Goal: Task Accomplishment & Management: Use online tool/utility

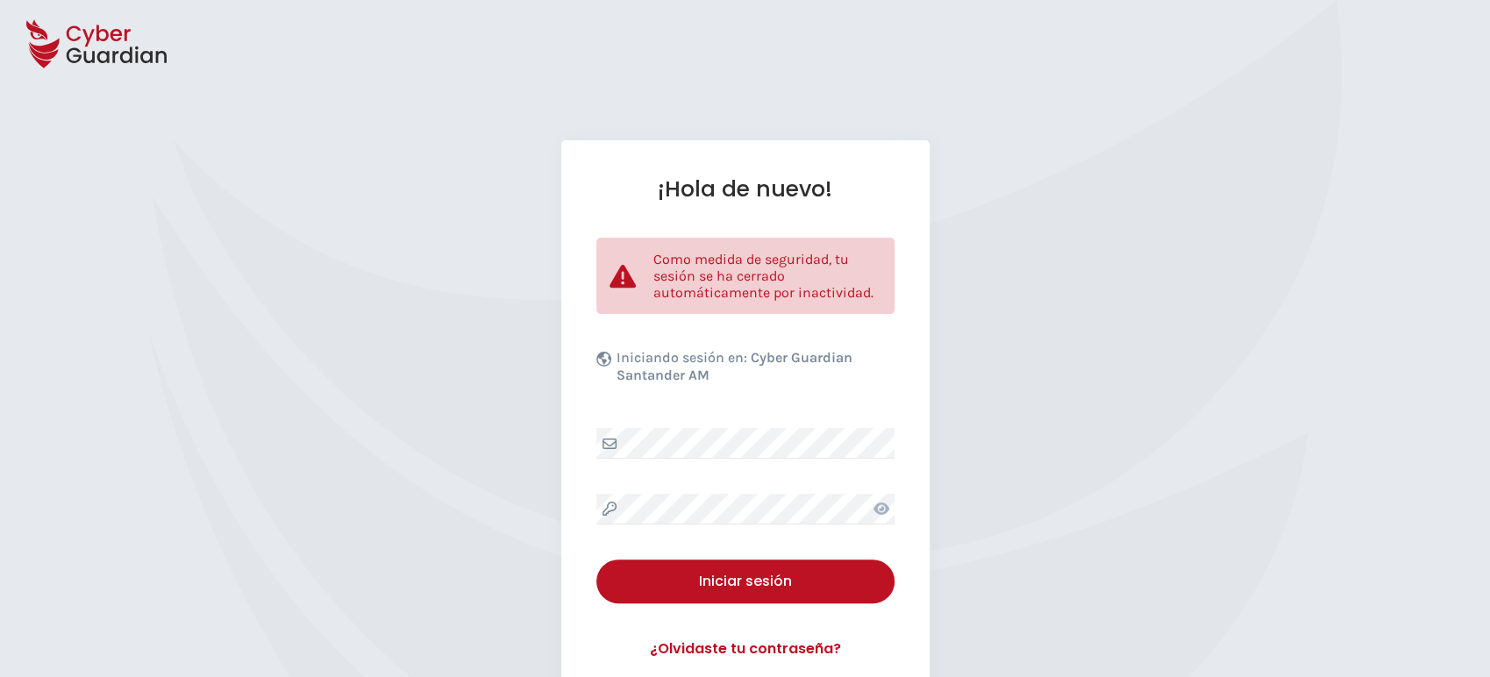
click at [703, 528] on div "¡Hola de nuevo! Como medida de seguridad, tu sesión se ha cerrado automáticamen…" at bounding box center [745, 436] width 368 height 593
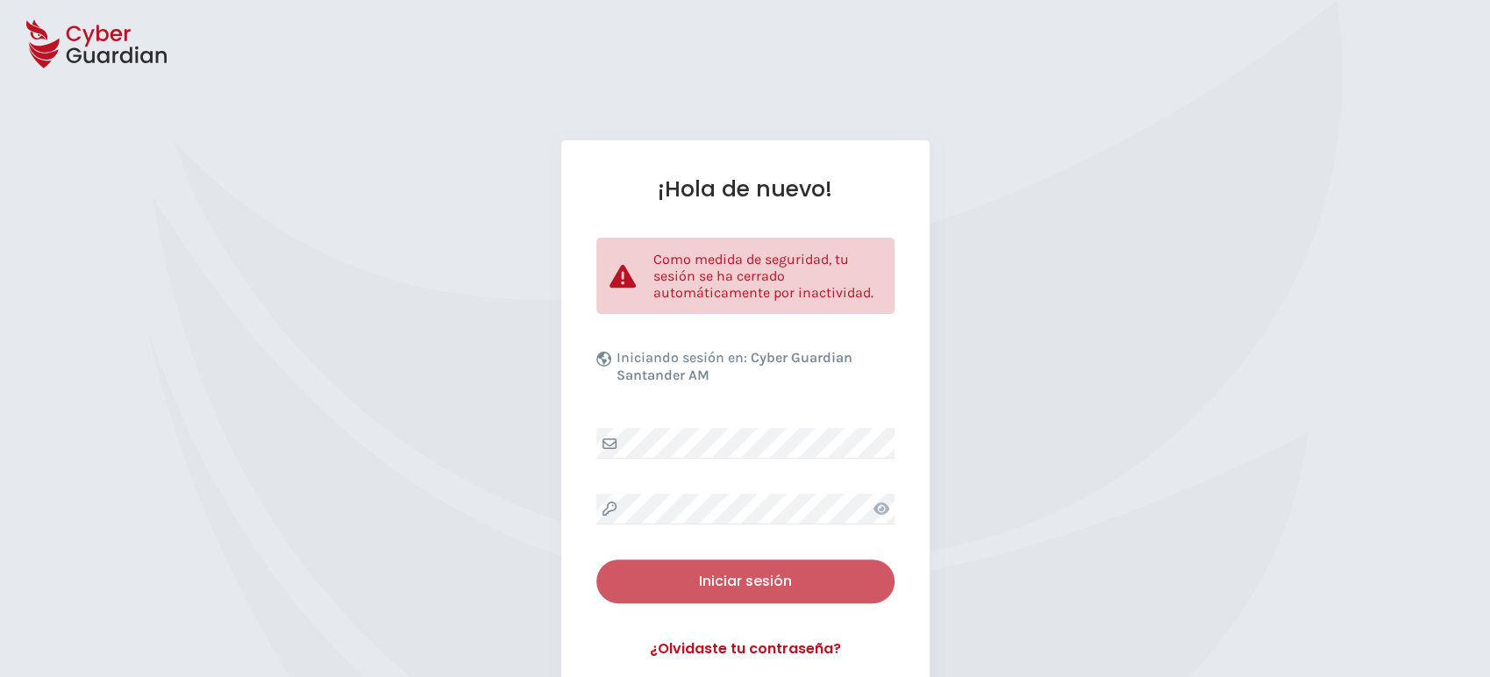
click at [716, 571] on div "Iniciar sesión" at bounding box center [746, 581] width 272 height 21
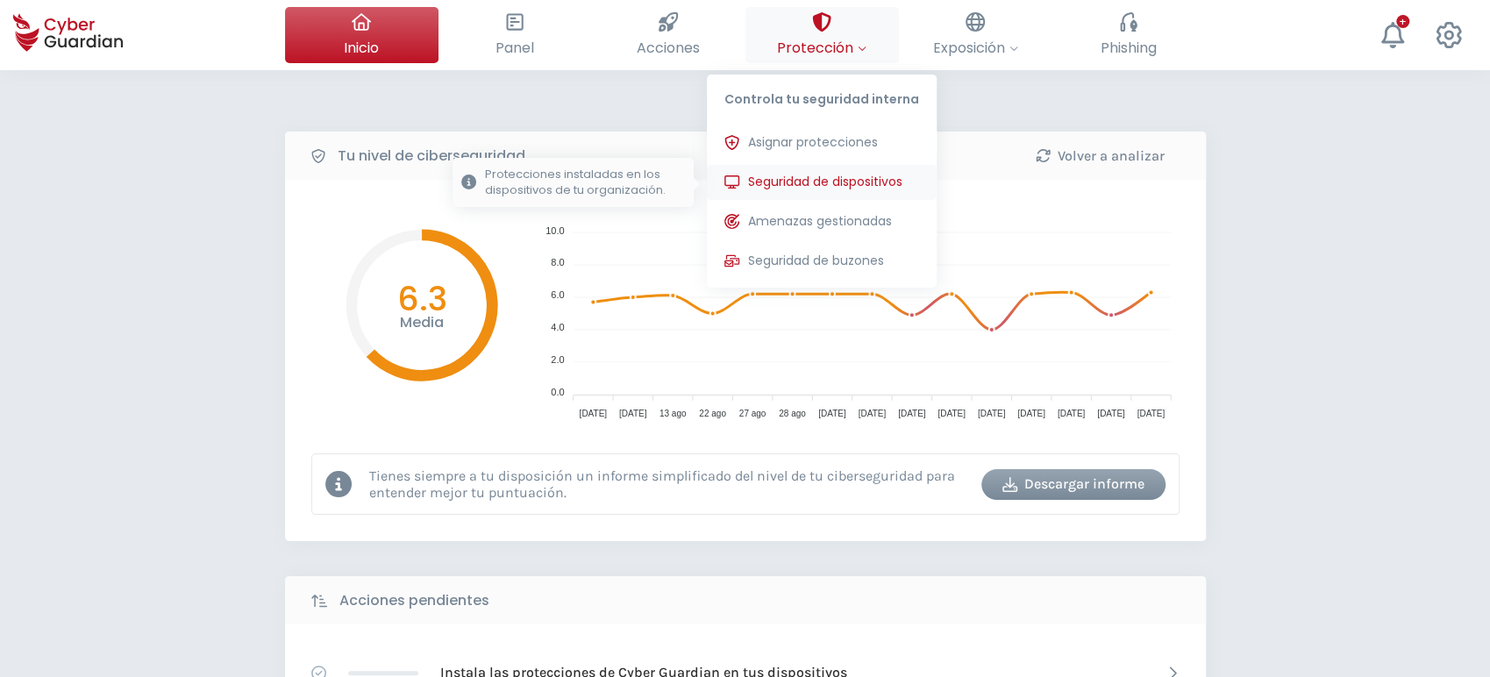
click at [821, 174] on span "Seguridad de dispositivos" at bounding box center [825, 182] width 154 height 18
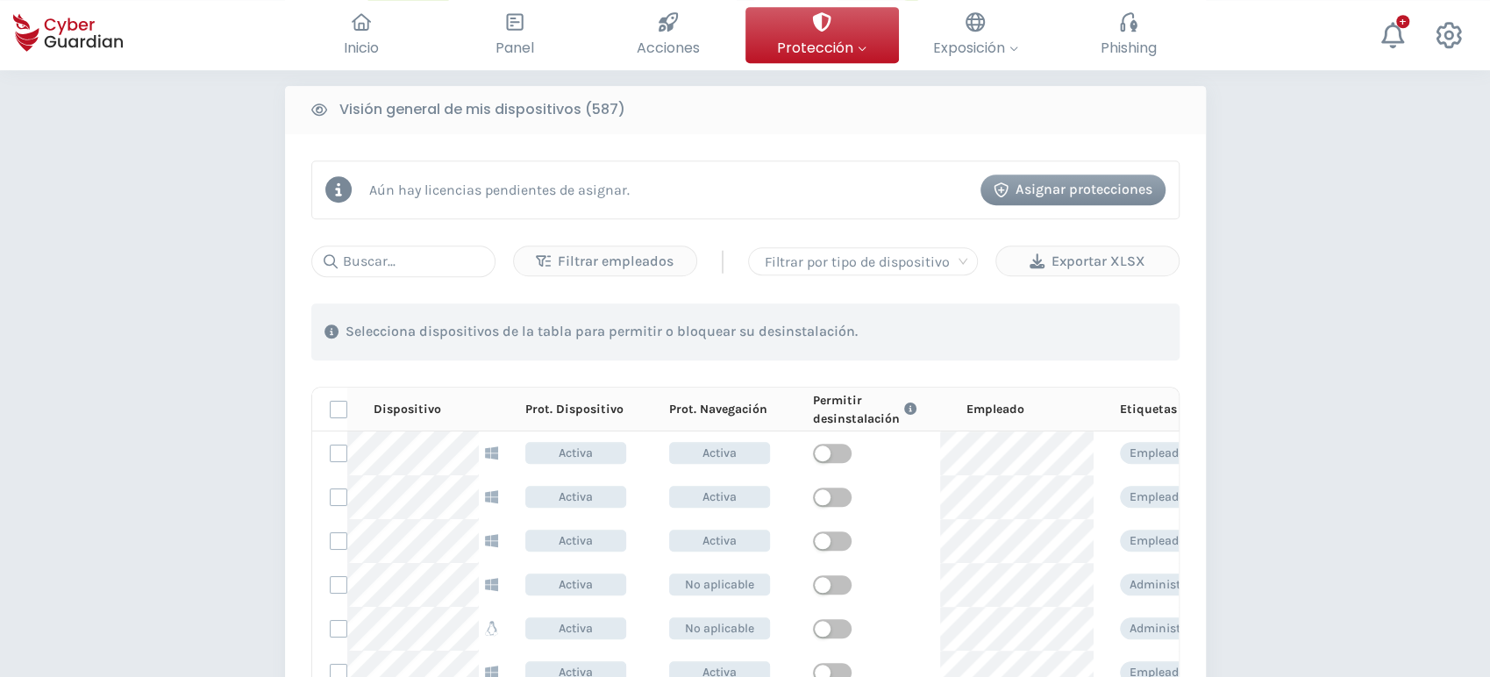
scroll to position [689, 0]
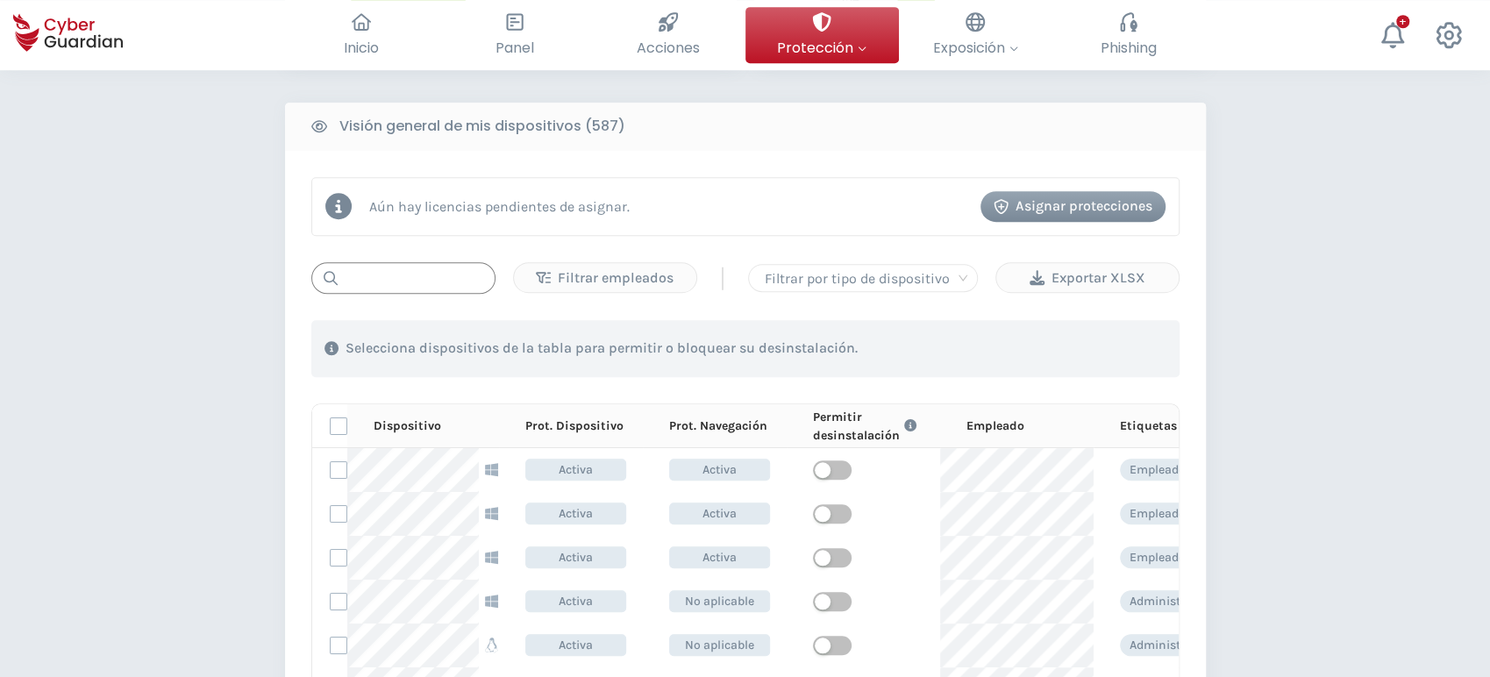
click at [377, 282] on input "text" at bounding box center [403, 278] width 184 height 32
paste input "PC-S20-03"
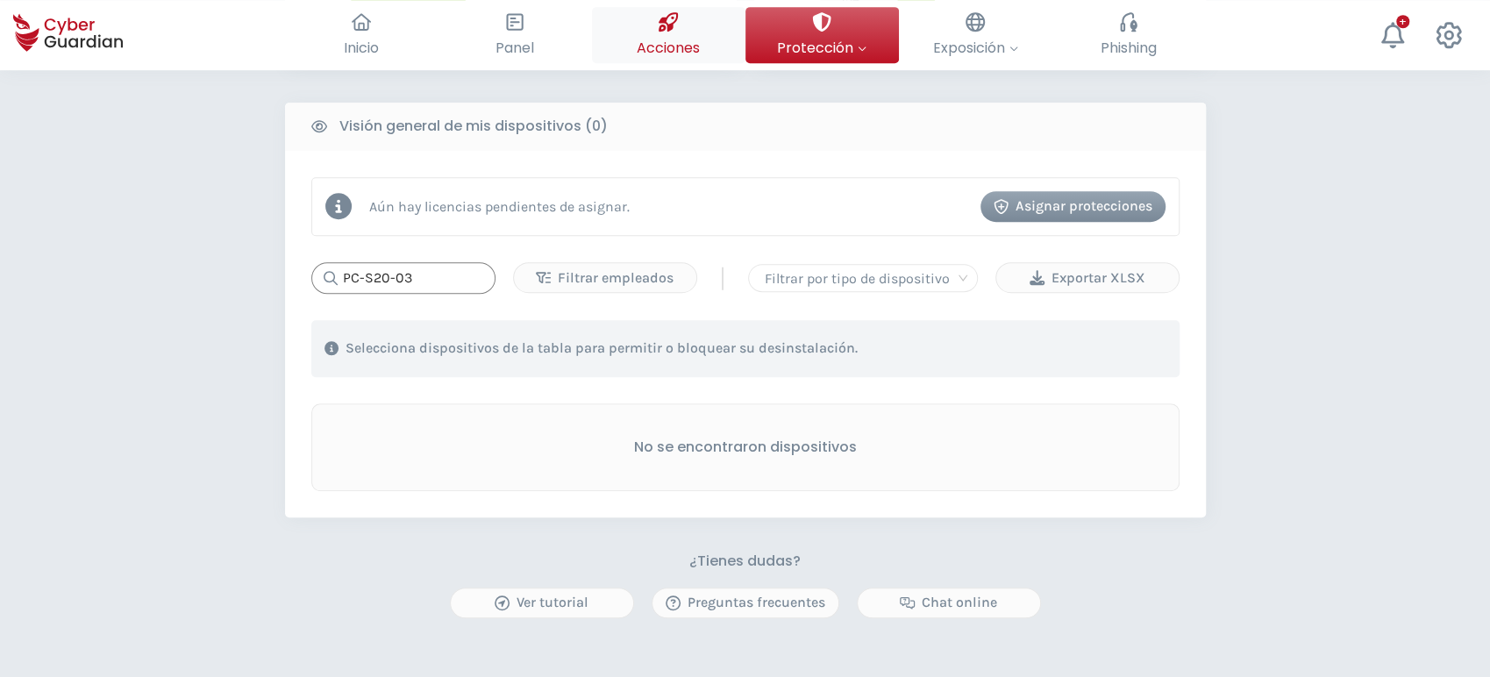
type input "PC-S20-03"
